Goal: Task Accomplishment & Management: Manage account settings

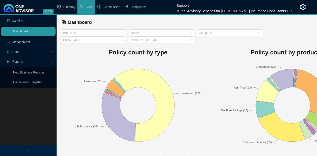
click at [36, 41] on span "Management" at bounding box center [28, 42] width 43 height 9
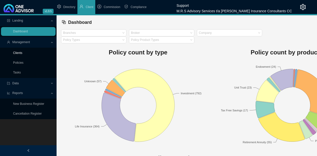
click at [21, 52] on link "Clients" at bounding box center [17, 53] width 9 height 4
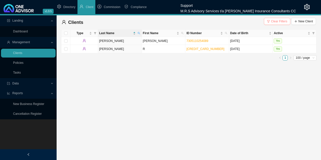
click at [272, 22] on span "Clear Filters" at bounding box center [279, 21] width 16 height 5
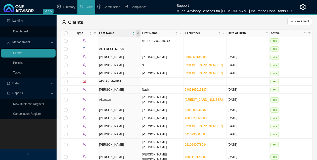
click at [139, 32] on icon "search" at bounding box center [138, 33] width 3 height 3
click at [301, 8] on icon "setting" at bounding box center [303, 7] width 6 height 6
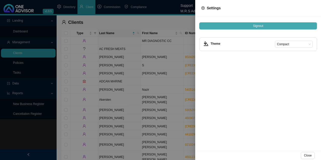
click at [254, 25] on span "Signout" at bounding box center [258, 25] width 10 height 5
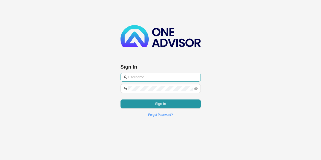
click at [161, 77] on input "text" at bounding box center [163, 77] width 70 height 6
type input "[PERSON_NAME][EMAIL_ADDRESS][DOMAIN_NAME]"
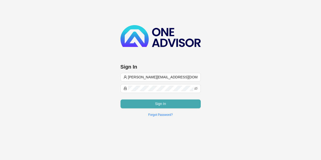
click at [164, 103] on span "Sign In" at bounding box center [160, 104] width 11 height 6
